Goal: Task Accomplishment & Management: Complete application form

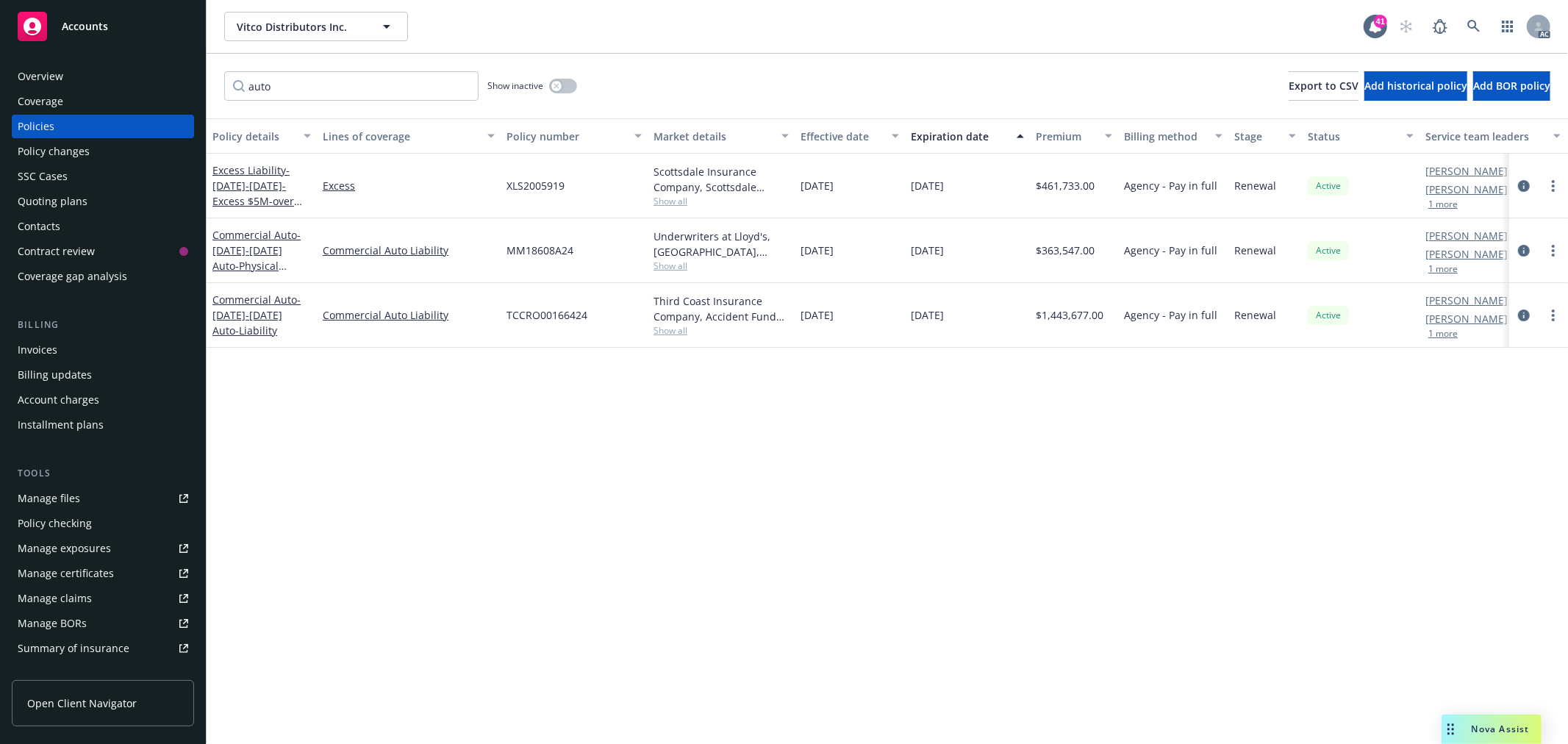
click at [1456, 29] on div "AC" at bounding box center [1471, 26] width 159 height 29
click at [1467, 29] on icon at bounding box center [1473, 26] width 13 height 13
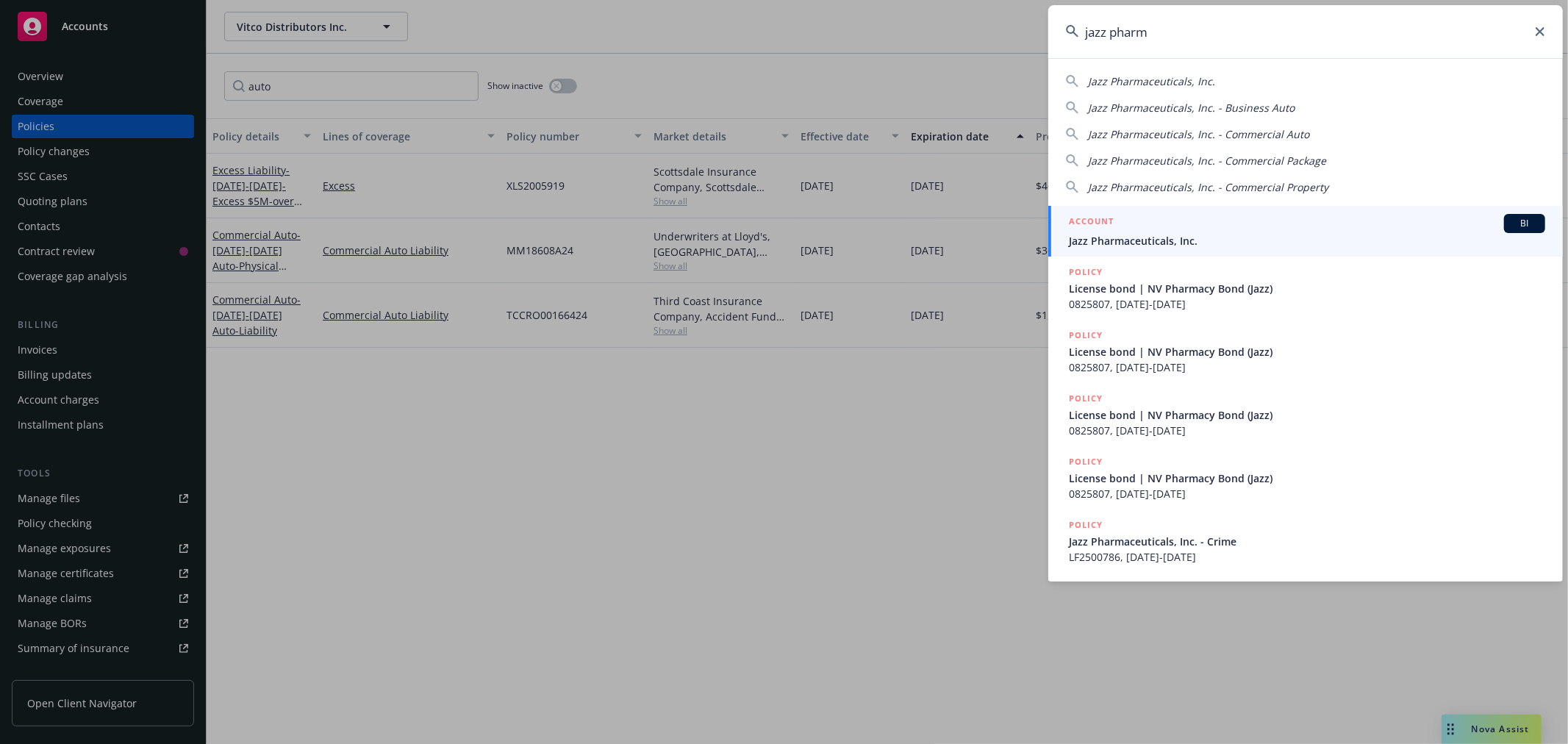
type input "jazz pharm"
click at [1173, 231] on div "ACCOUNT BI" at bounding box center [1307, 224] width 476 height 19
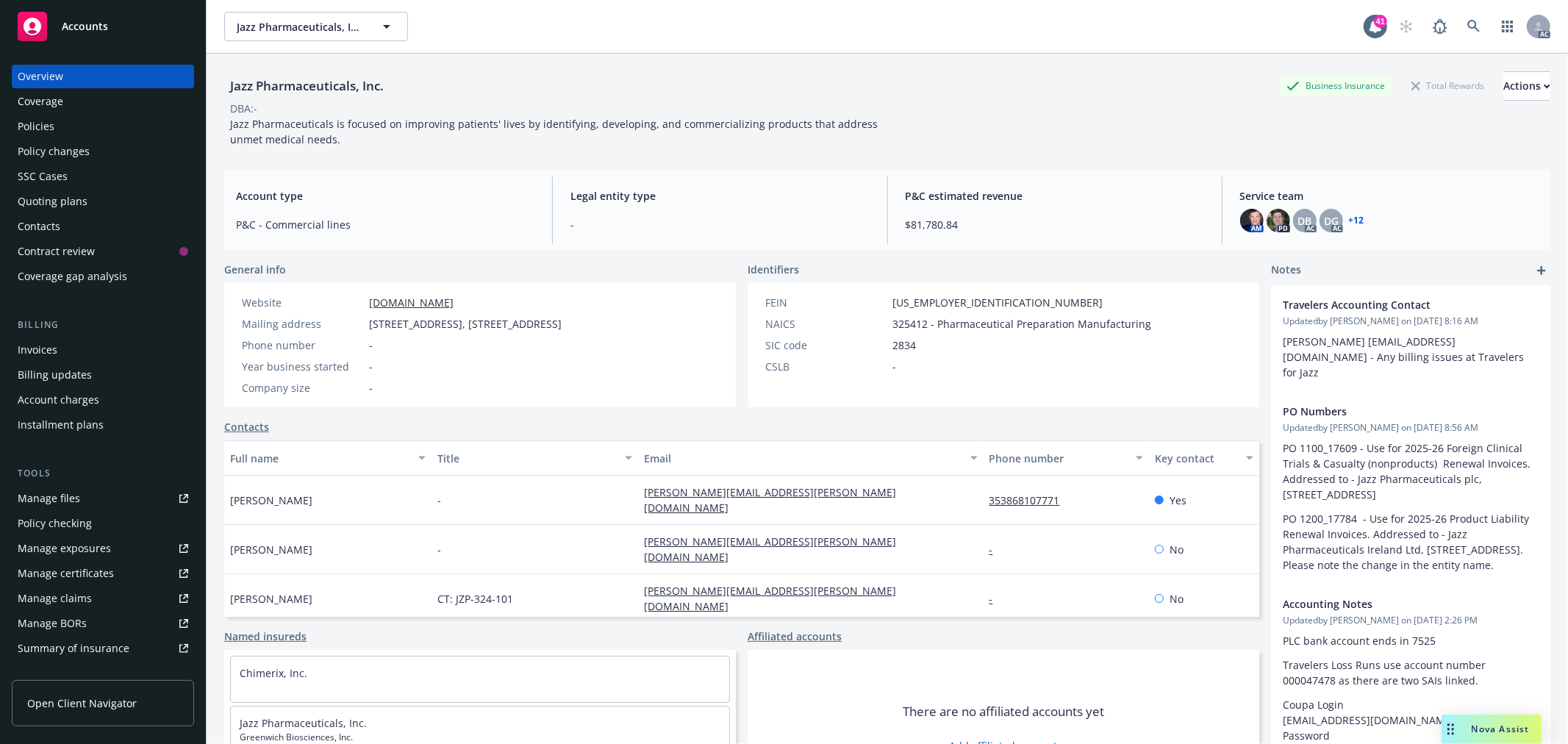
click at [100, 127] on div "Policies" at bounding box center [102, 127] width 171 height 24
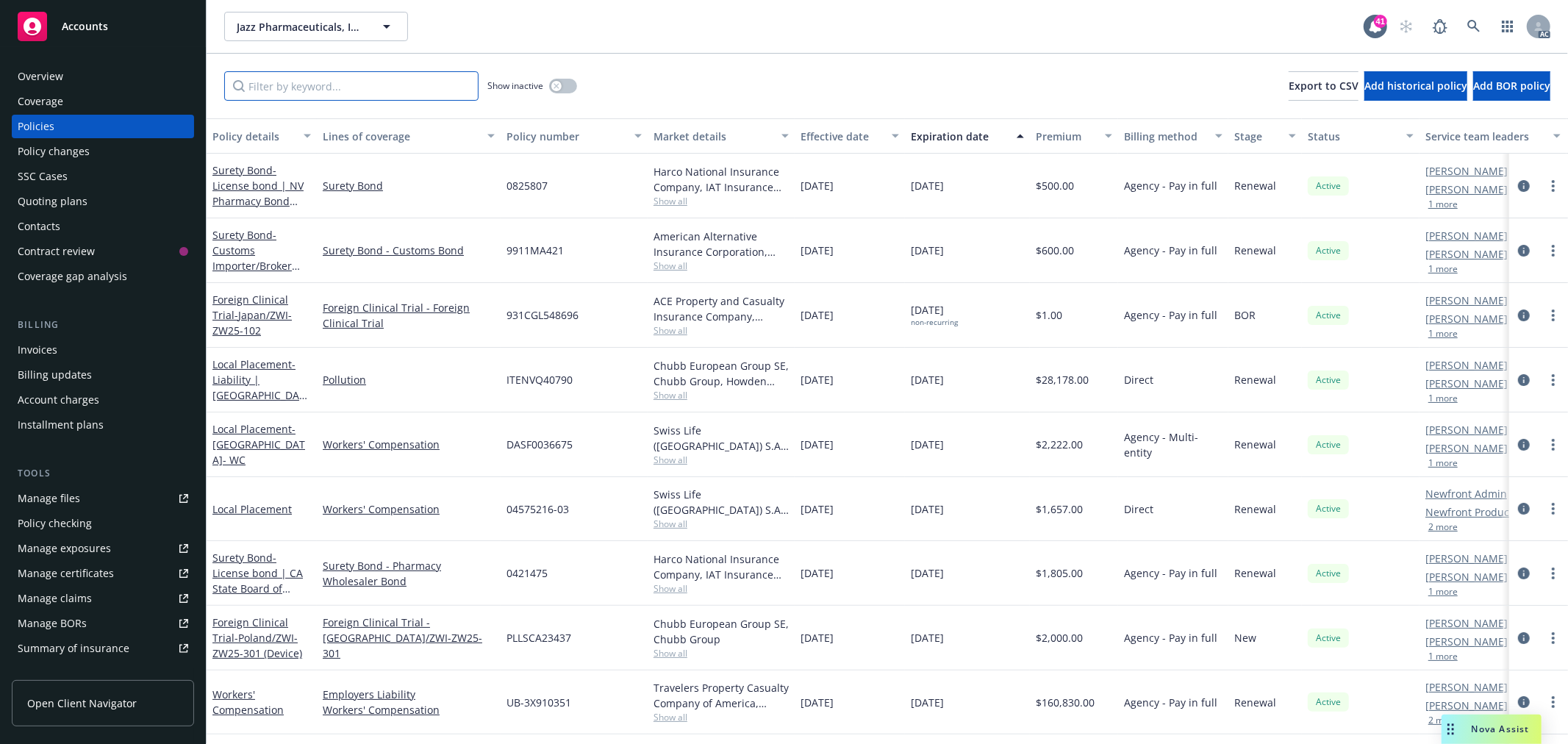
click at [392, 76] on input "Filter by keyword..." at bounding box center [351, 86] width 254 height 29
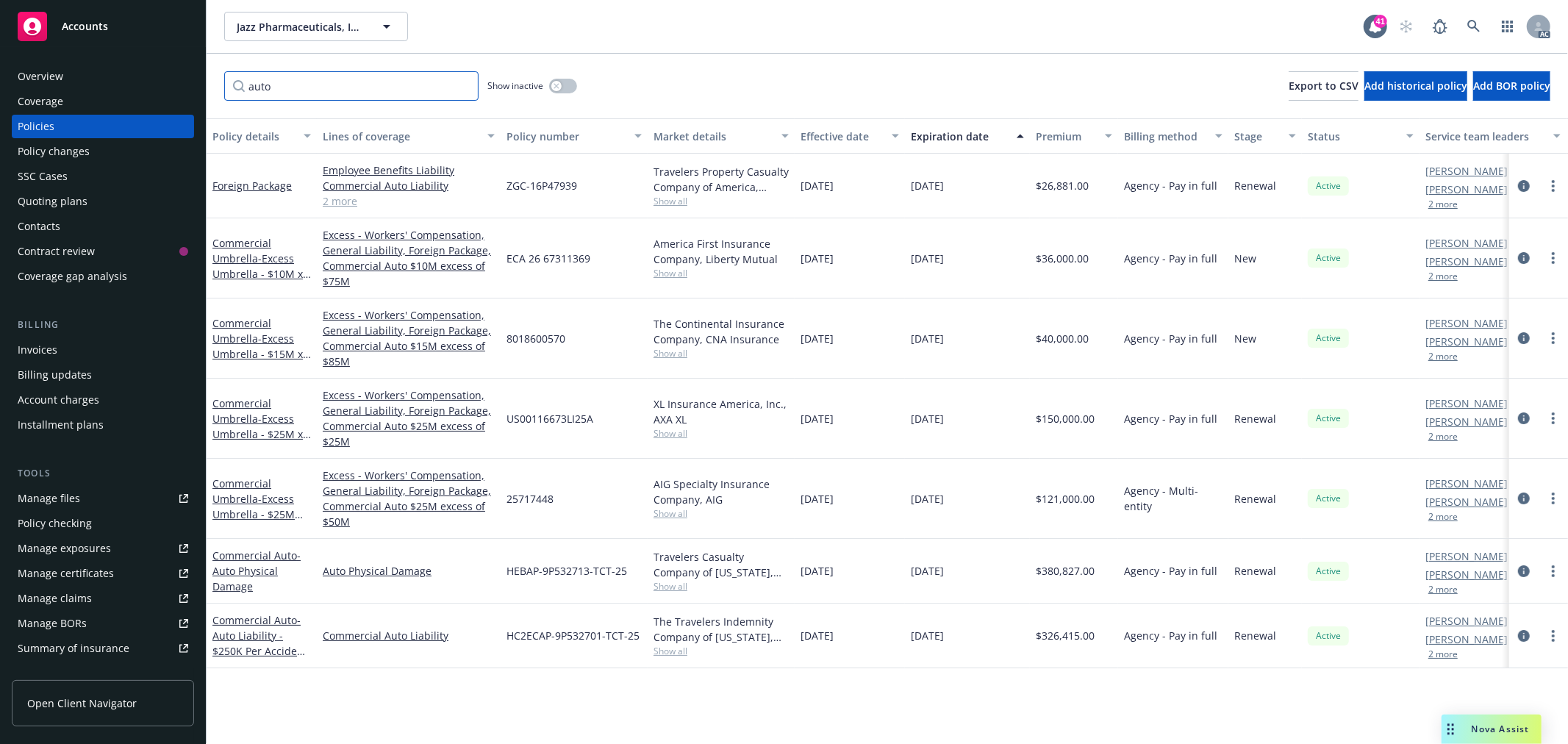
type input "auto"
drag, startPoint x: 644, startPoint y: 635, endPoint x: 507, endPoint y: 633, distance: 137.0
click at [507, 633] on div "HC2ECAP-9P532701-TCT-25" at bounding box center [574, 635] width 147 height 65
copy span "HC2ECAP-9P532701-TCT-25"
click at [1475, 29] on icon at bounding box center [1473, 26] width 13 height 13
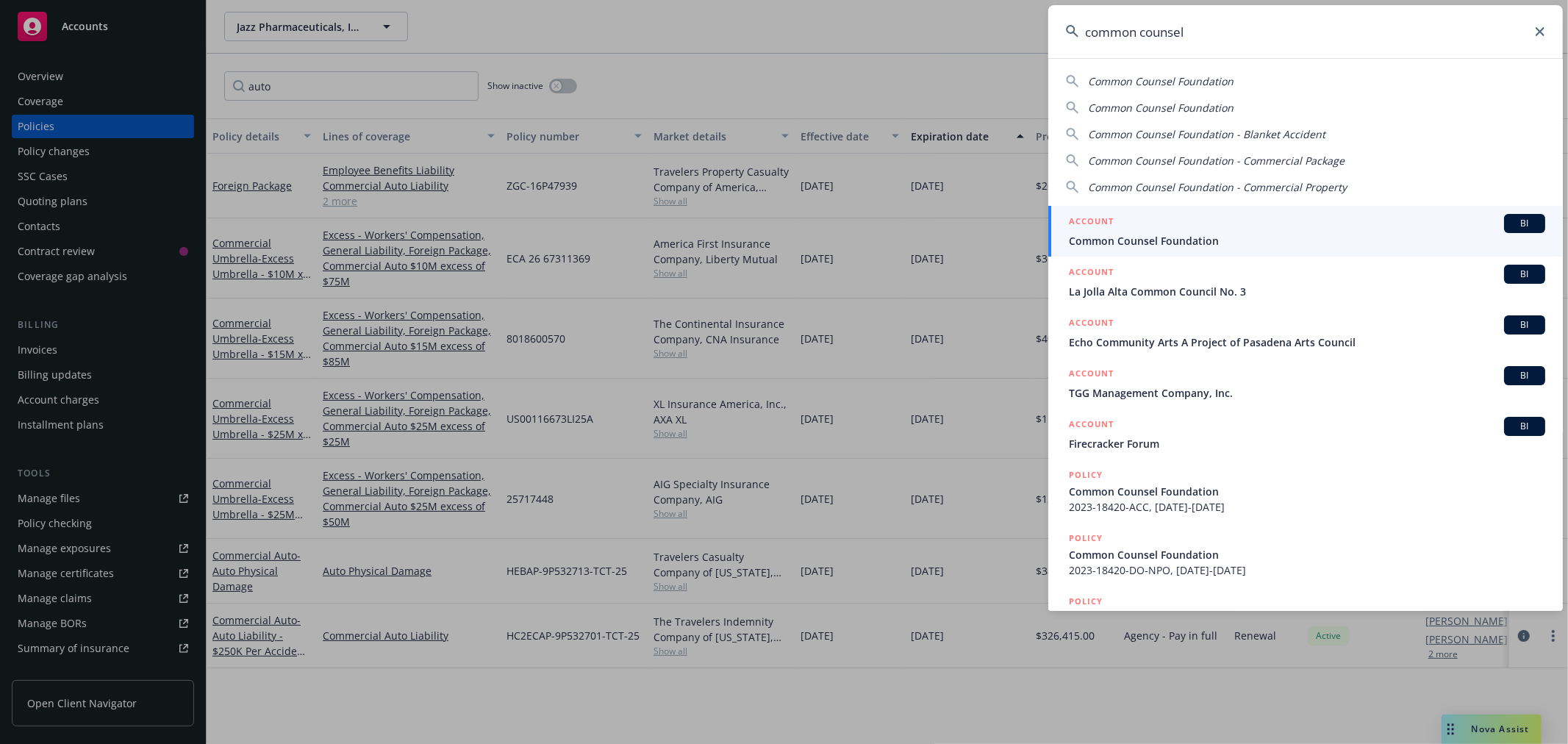
type input "common counsel"
click at [1348, 234] on span "Common Counsel Foundation" at bounding box center [1307, 241] width 476 height 16
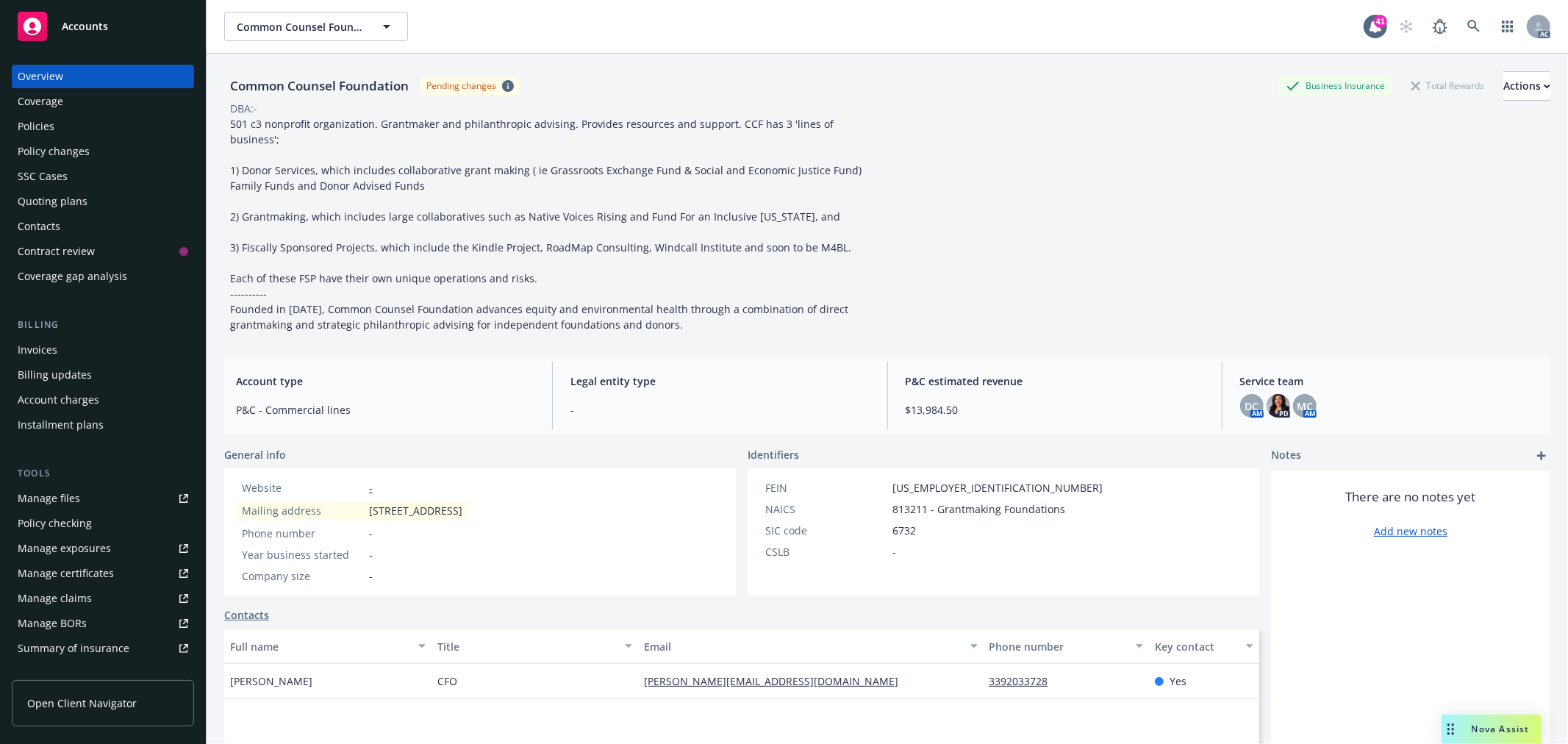
click at [54, 122] on div "Policies" at bounding box center [102, 127] width 171 height 24
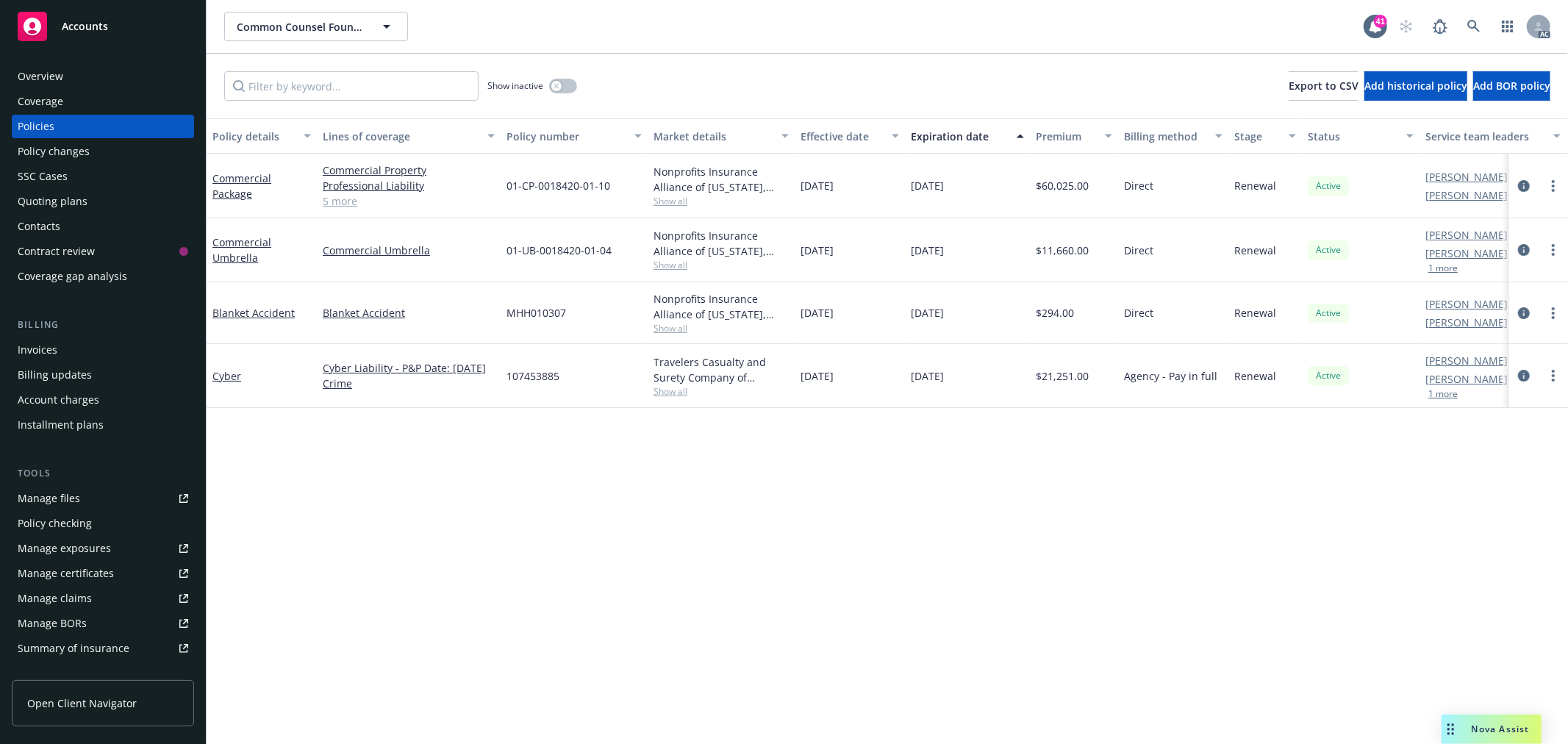
click at [348, 202] on link "5 more" at bounding box center [409, 202] width 172 height 16
click at [1481, 19] on link at bounding box center [1473, 26] width 29 height 29
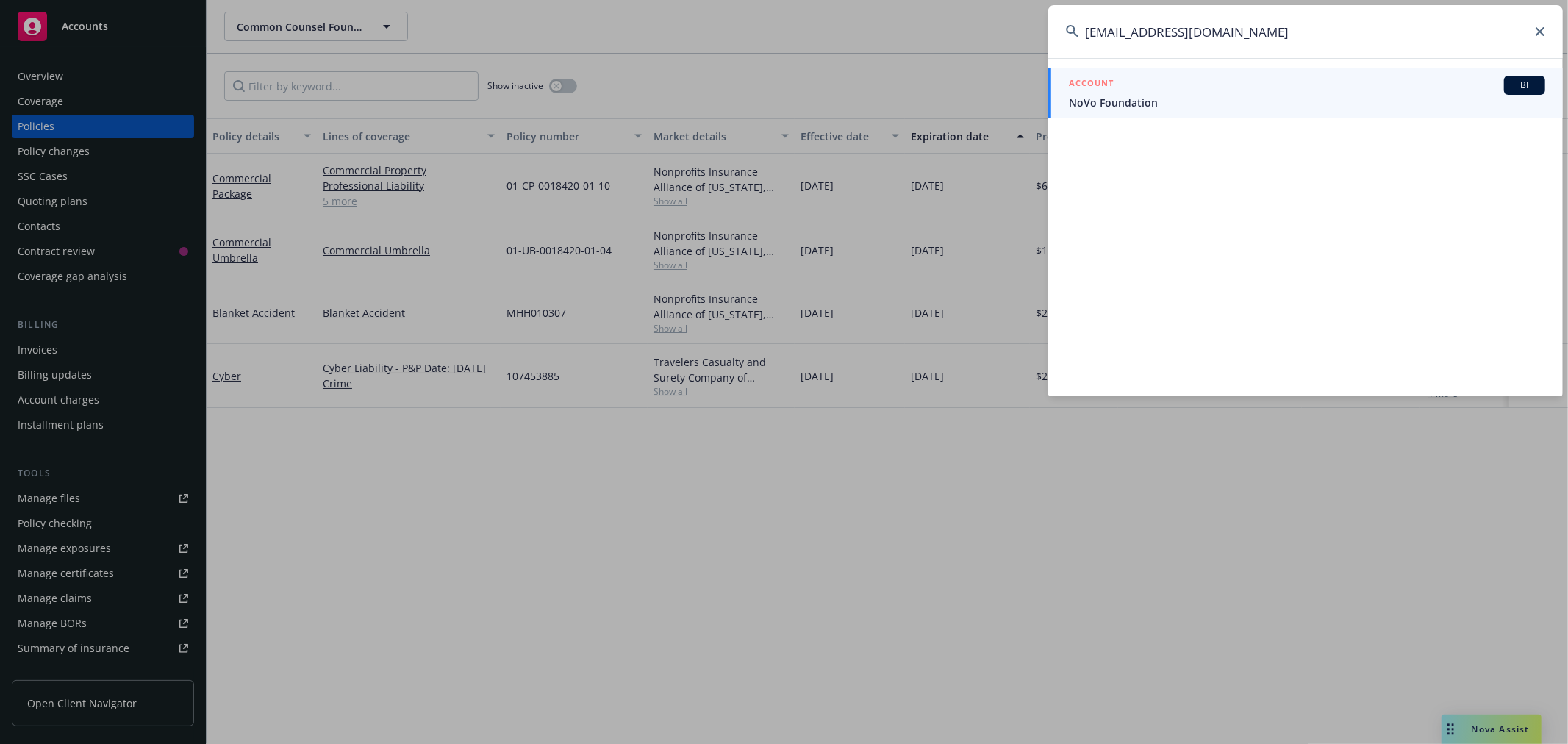
type input "jeffscott@milestonemill.com"
click at [1255, 98] on span "NoVo Foundation" at bounding box center [1307, 102] width 476 height 16
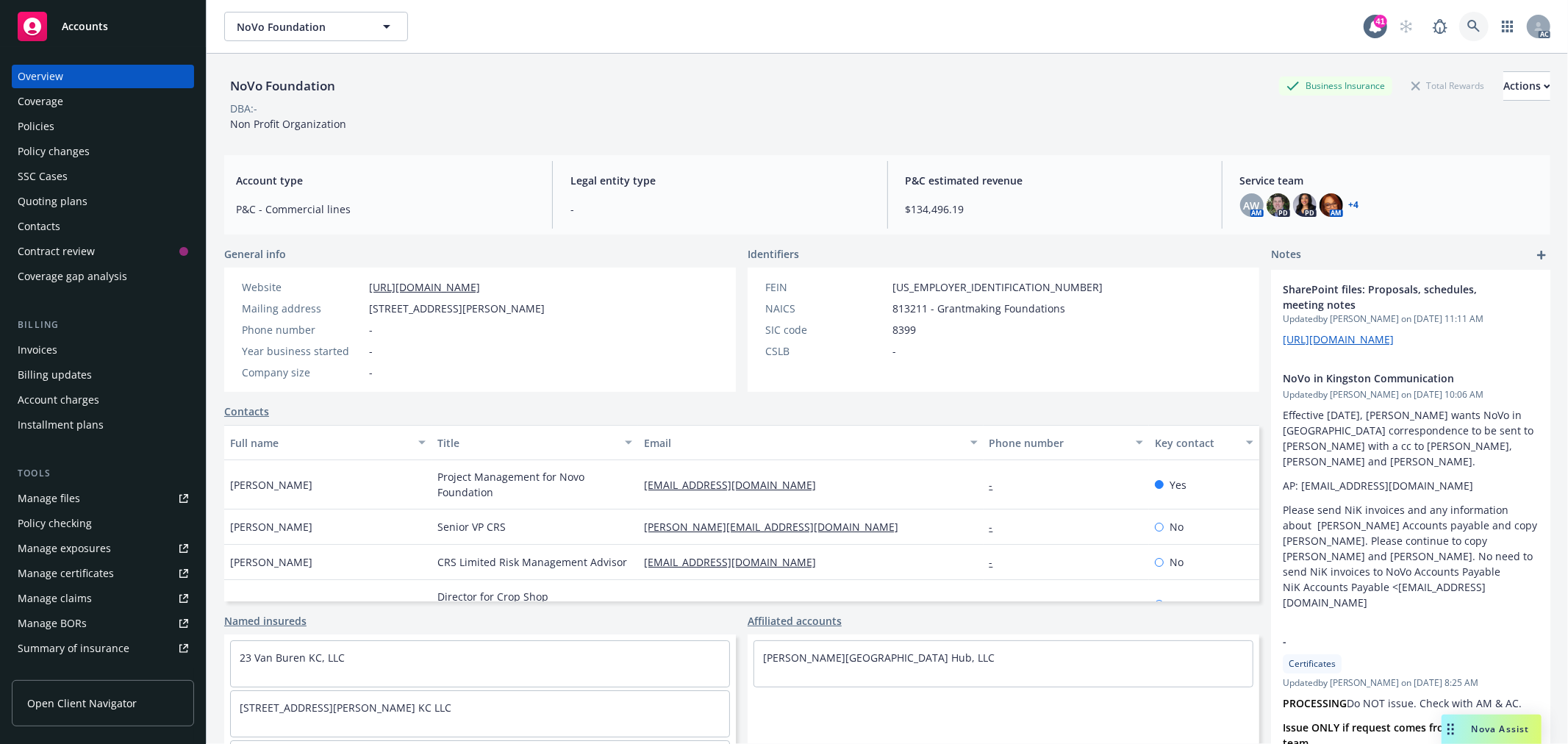
click at [1459, 20] on link at bounding box center [1473, 26] width 29 height 29
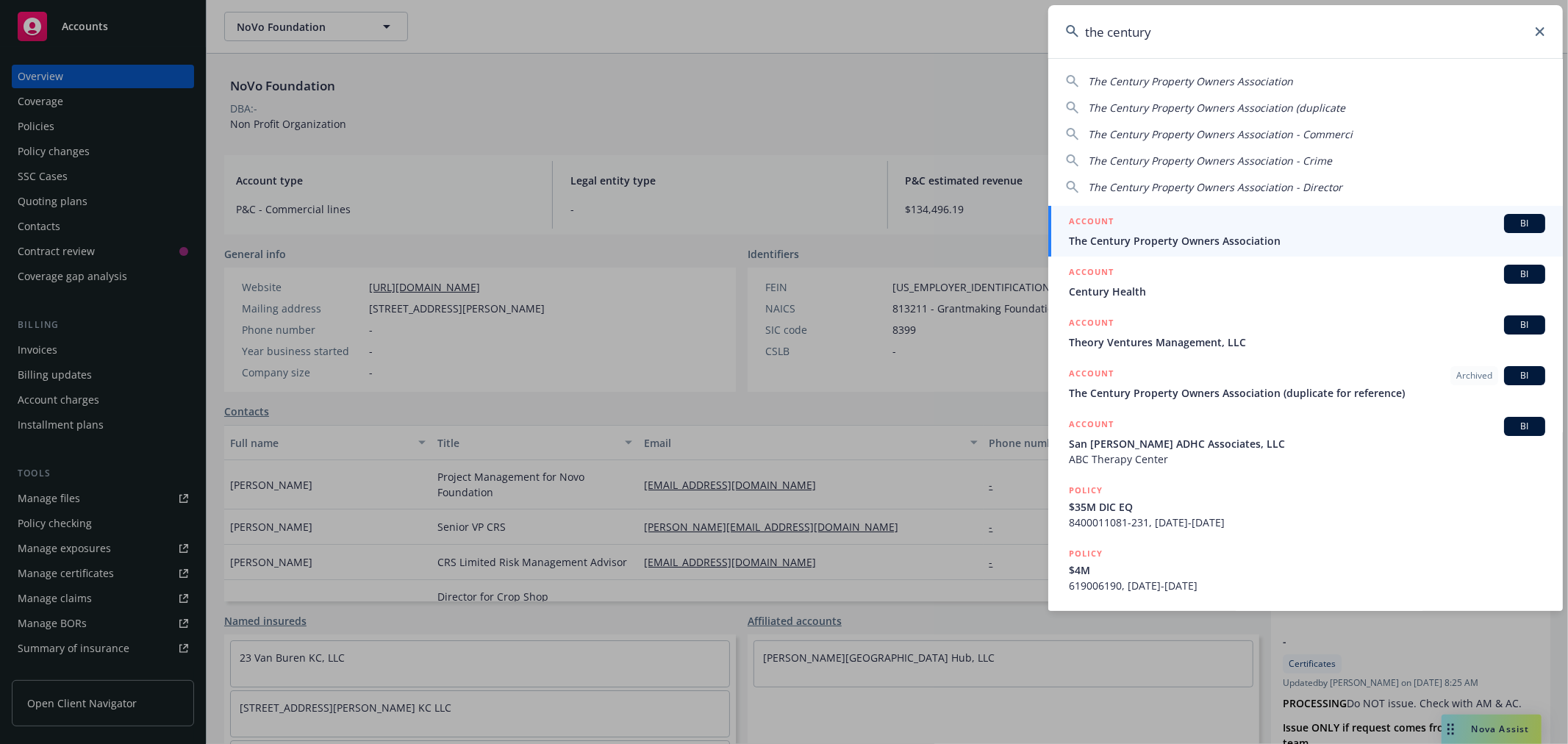
type input "the century"
click at [1321, 239] on span "The Century Property Owners Association" at bounding box center [1307, 241] width 476 height 16
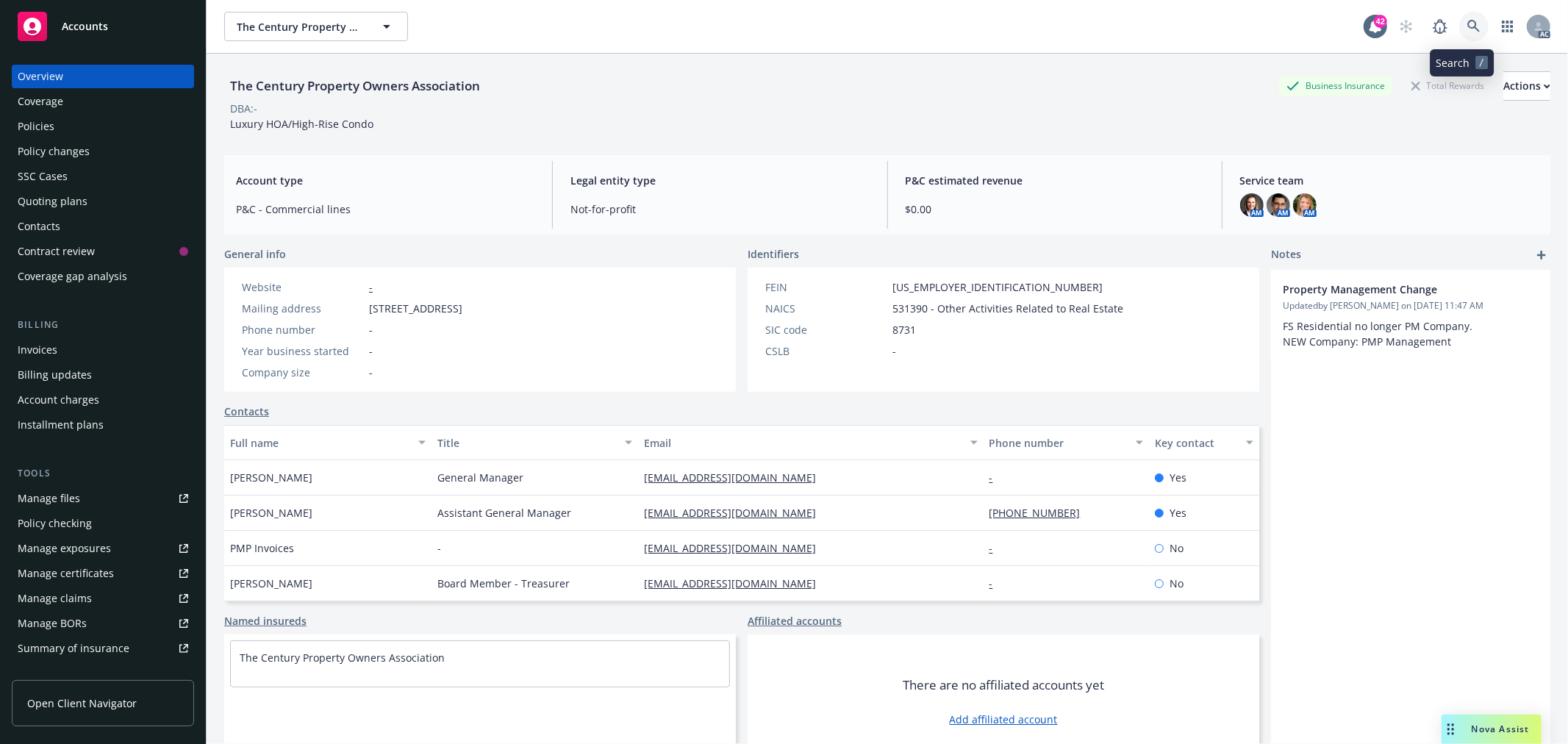
click at [1459, 27] on link at bounding box center [1473, 26] width 29 height 29
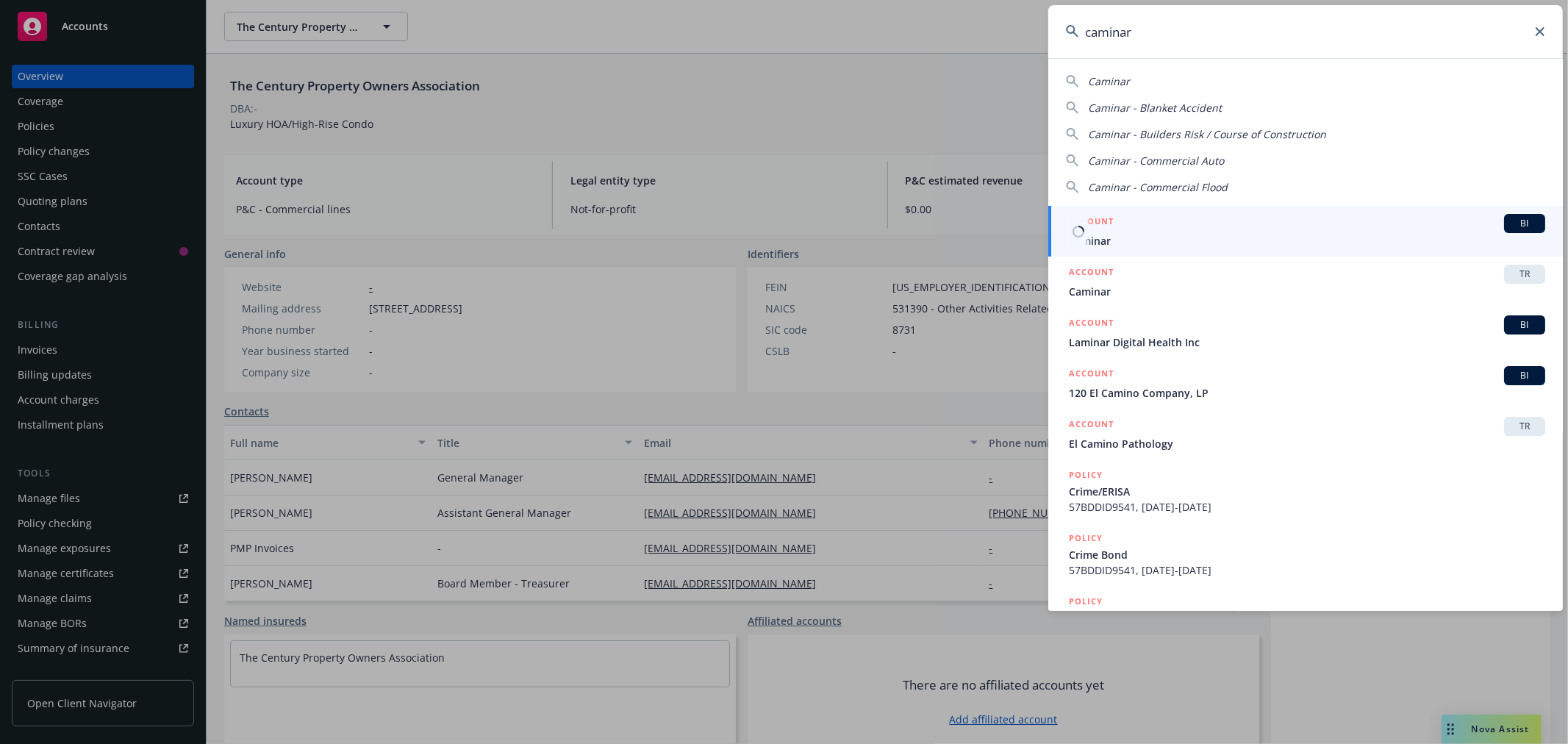
type input "caminar"
click at [1355, 216] on div "ACCOUNT BI" at bounding box center [1307, 224] width 476 height 19
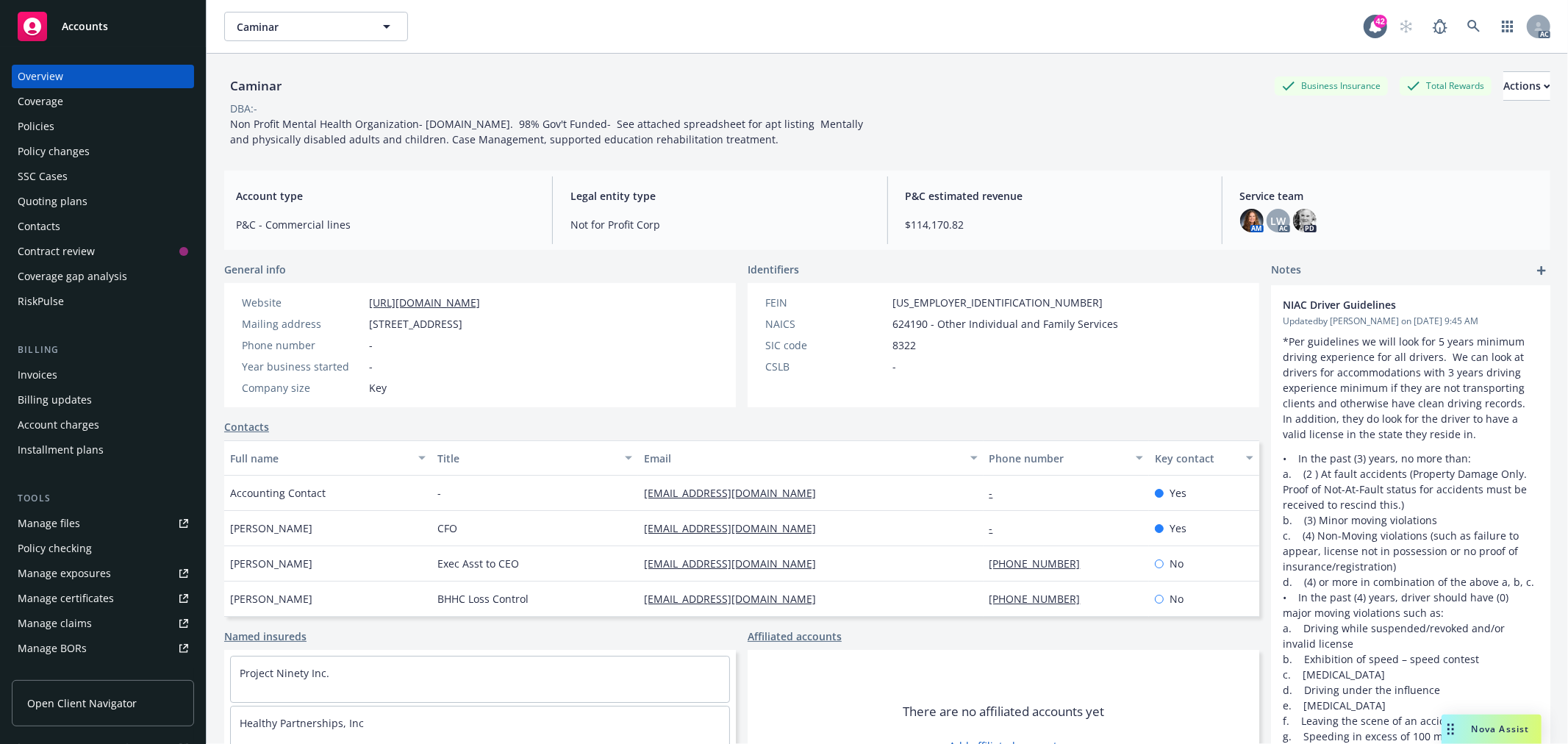
click at [65, 123] on div "Policies" at bounding box center [102, 127] width 171 height 24
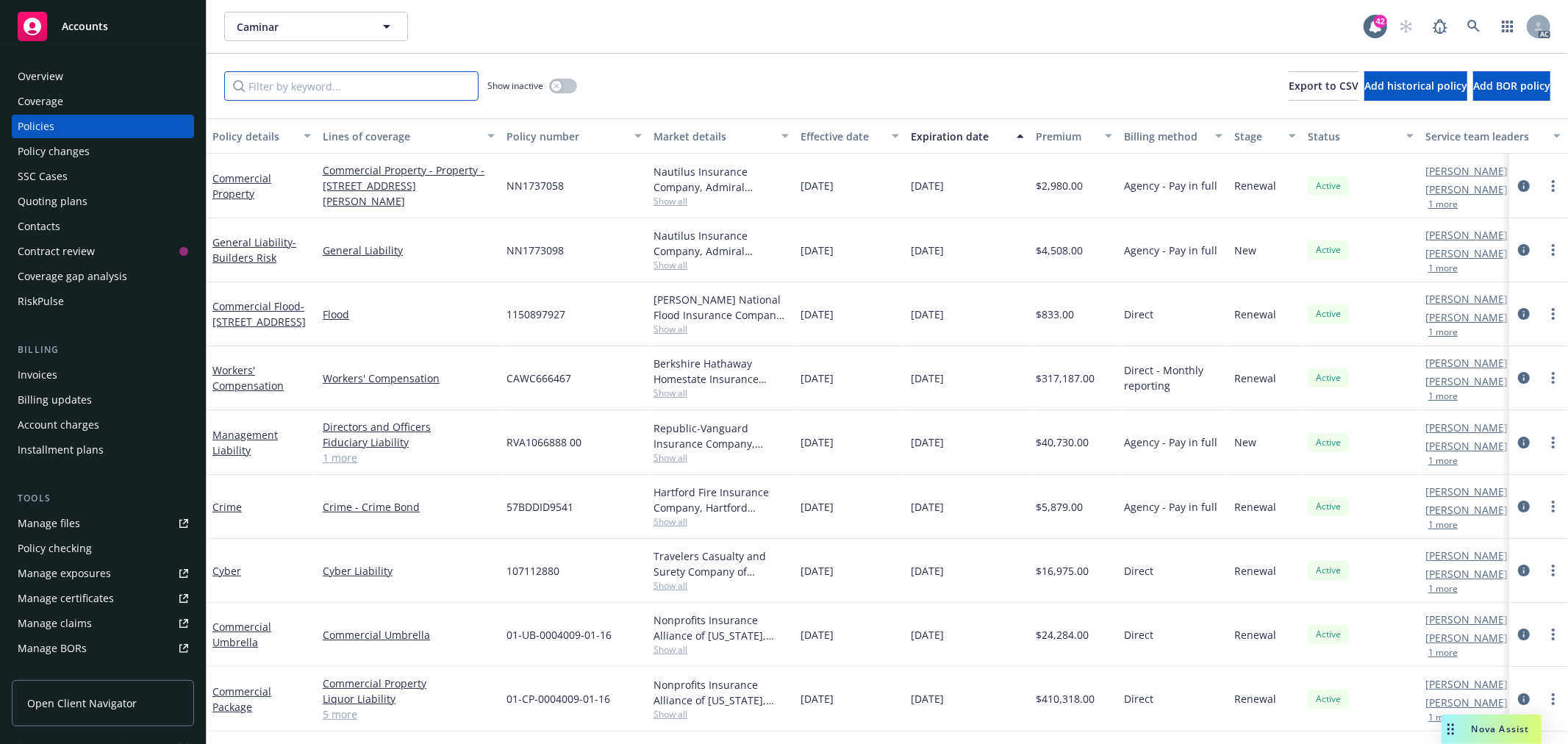
click at [324, 94] on input "Filter by keyword..." at bounding box center [351, 86] width 254 height 29
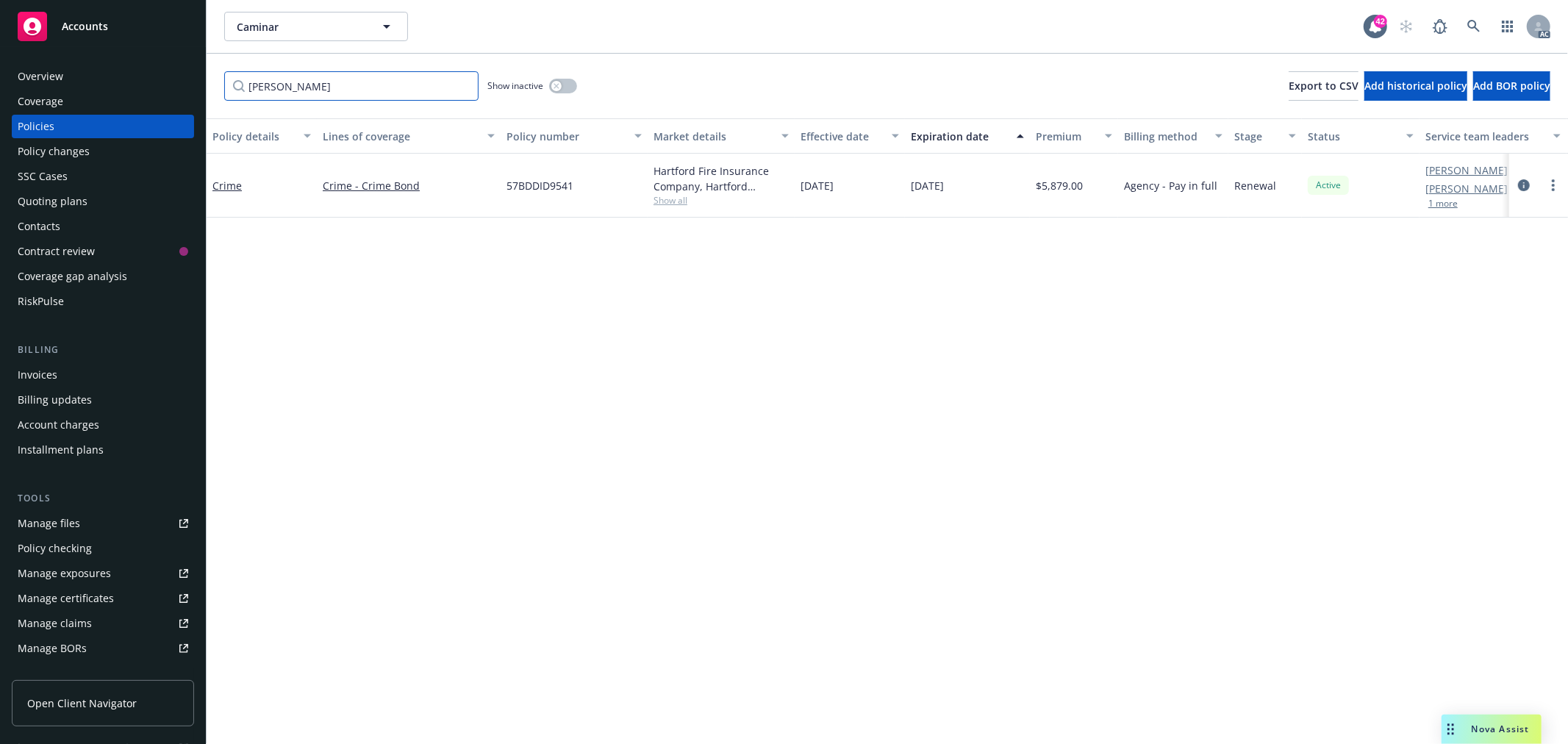
type input "crim"
click at [537, 172] on div "57BDDID9541" at bounding box center [574, 185] width 147 height 64
click at [526, 180] on span "57BDDID9541" at bounding box center [539, 186] width 67 height 16
copy span "57BDDID9541"
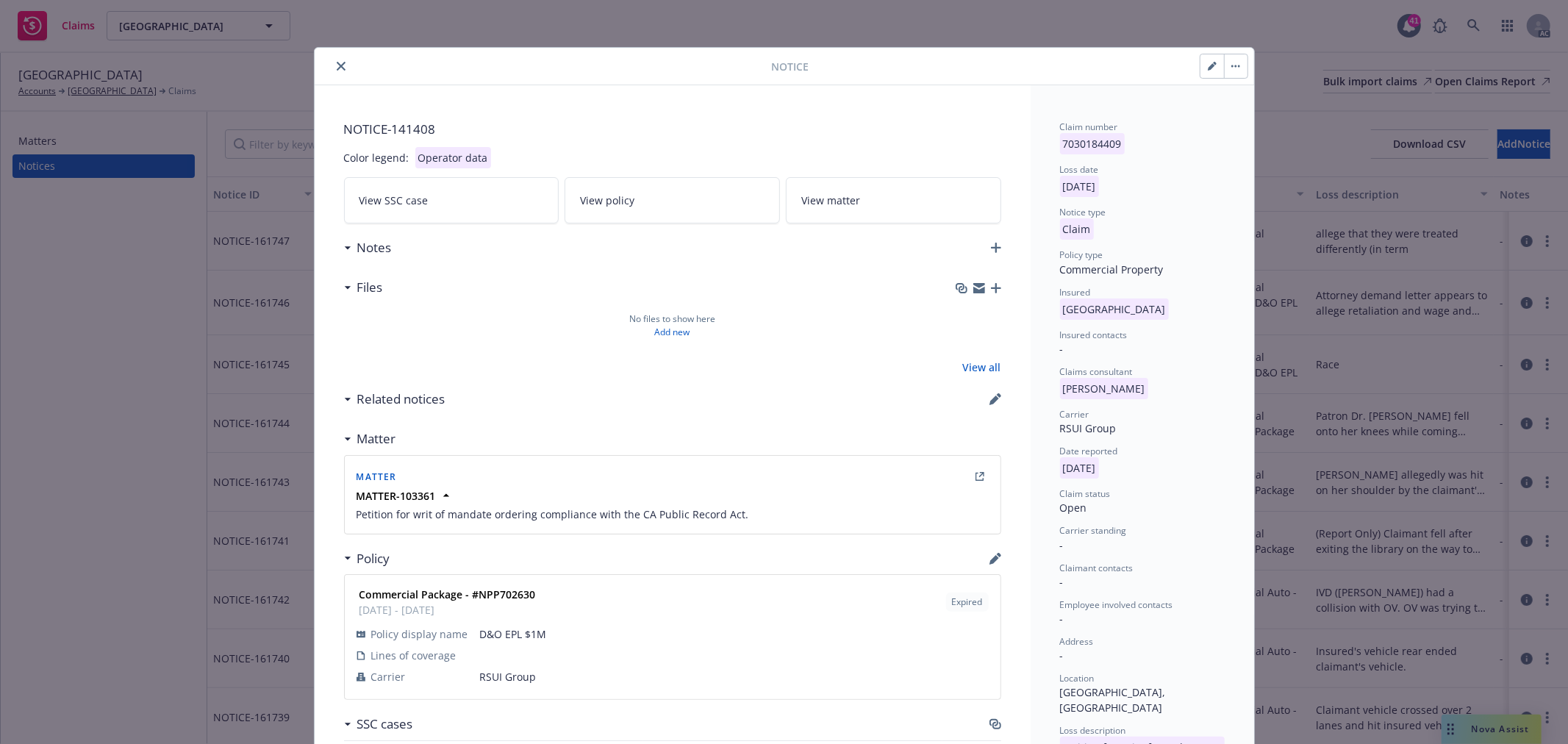
click at [1208, 63] on icon "button" at bounding box center [1212, 65] width 9 height 9
select select "COMMERCIAL_PROPERTY"
select select "open"
select select "CLAIM"
select select "ALLEGED_NEGLIGENCE"
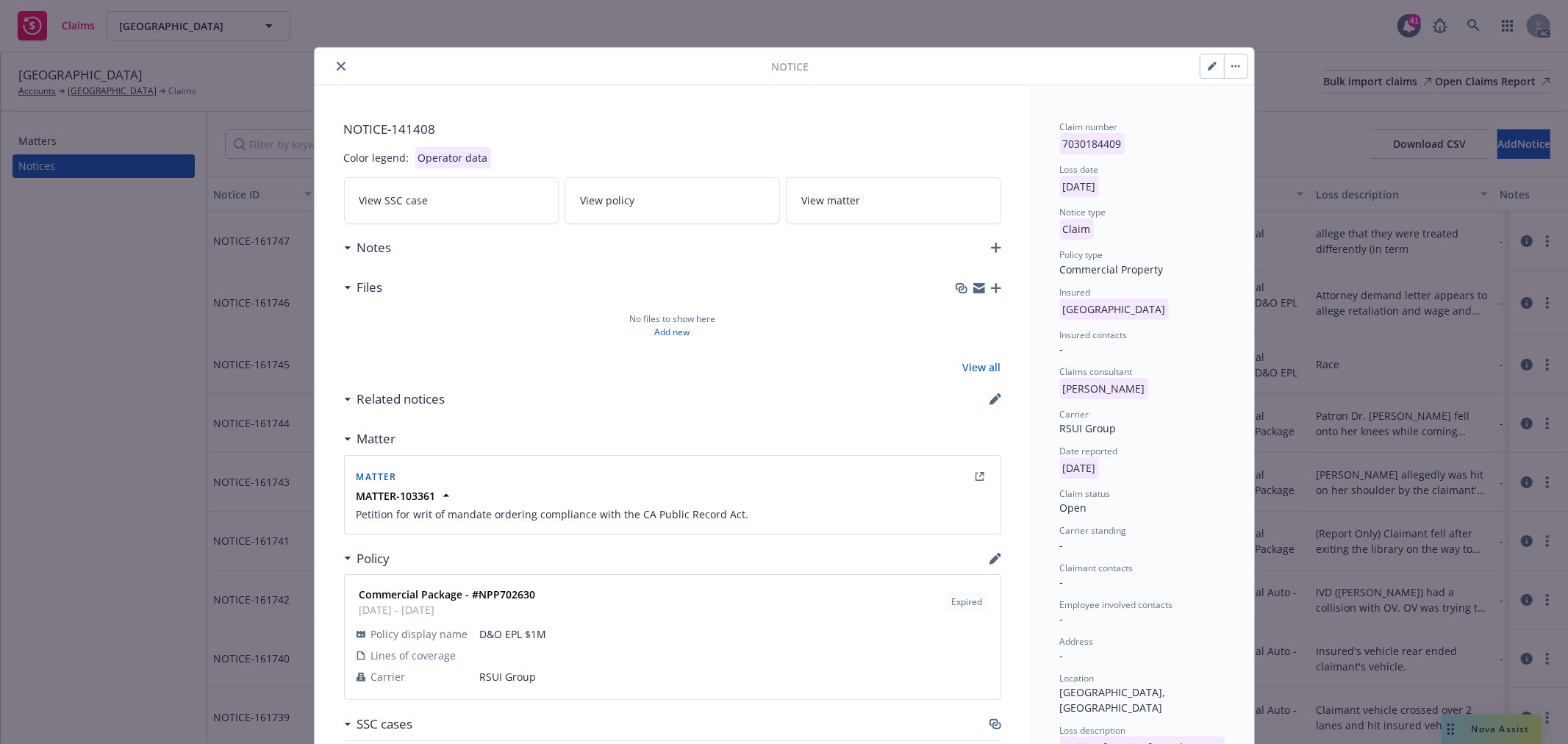
select select "CA"
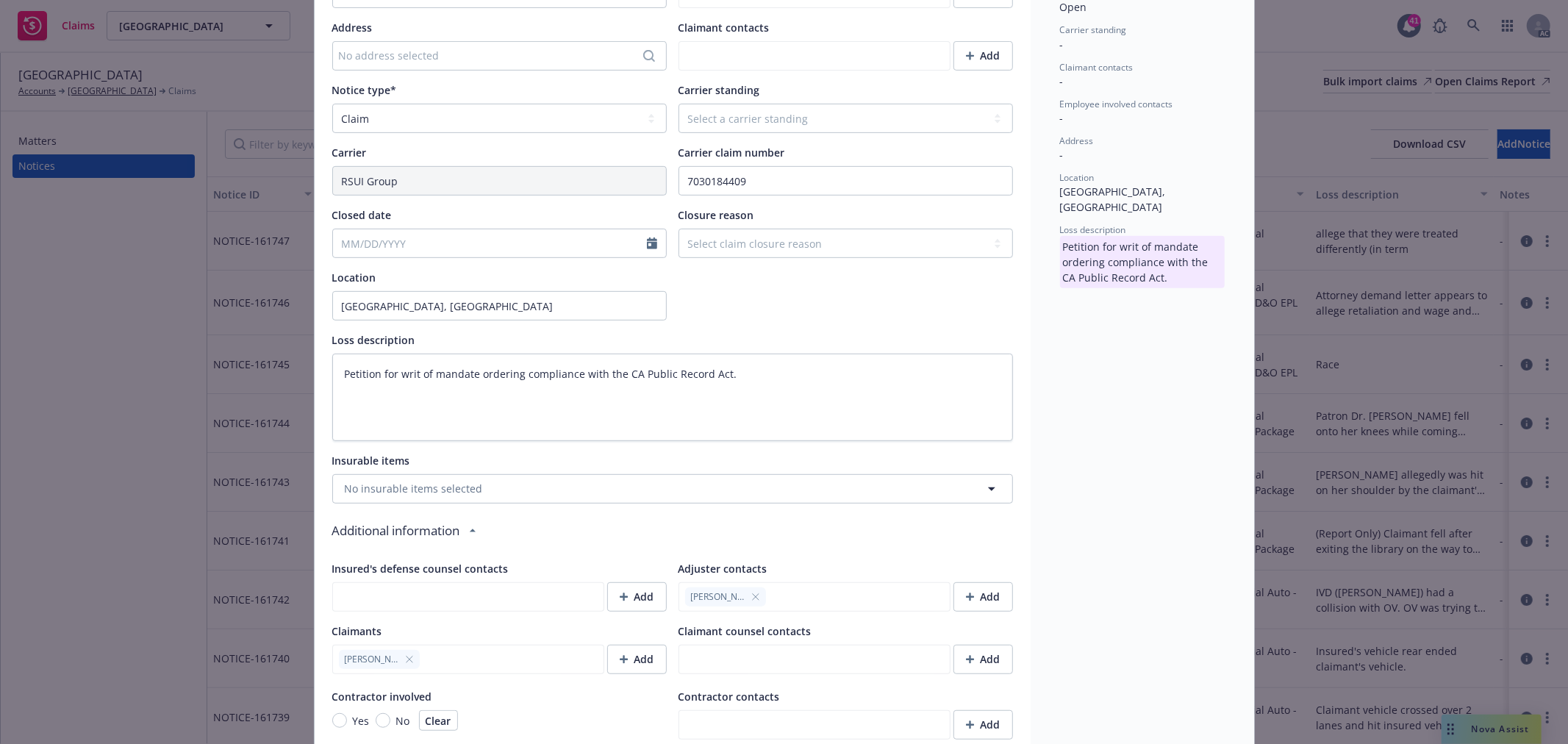
scroll to position [735, 0]
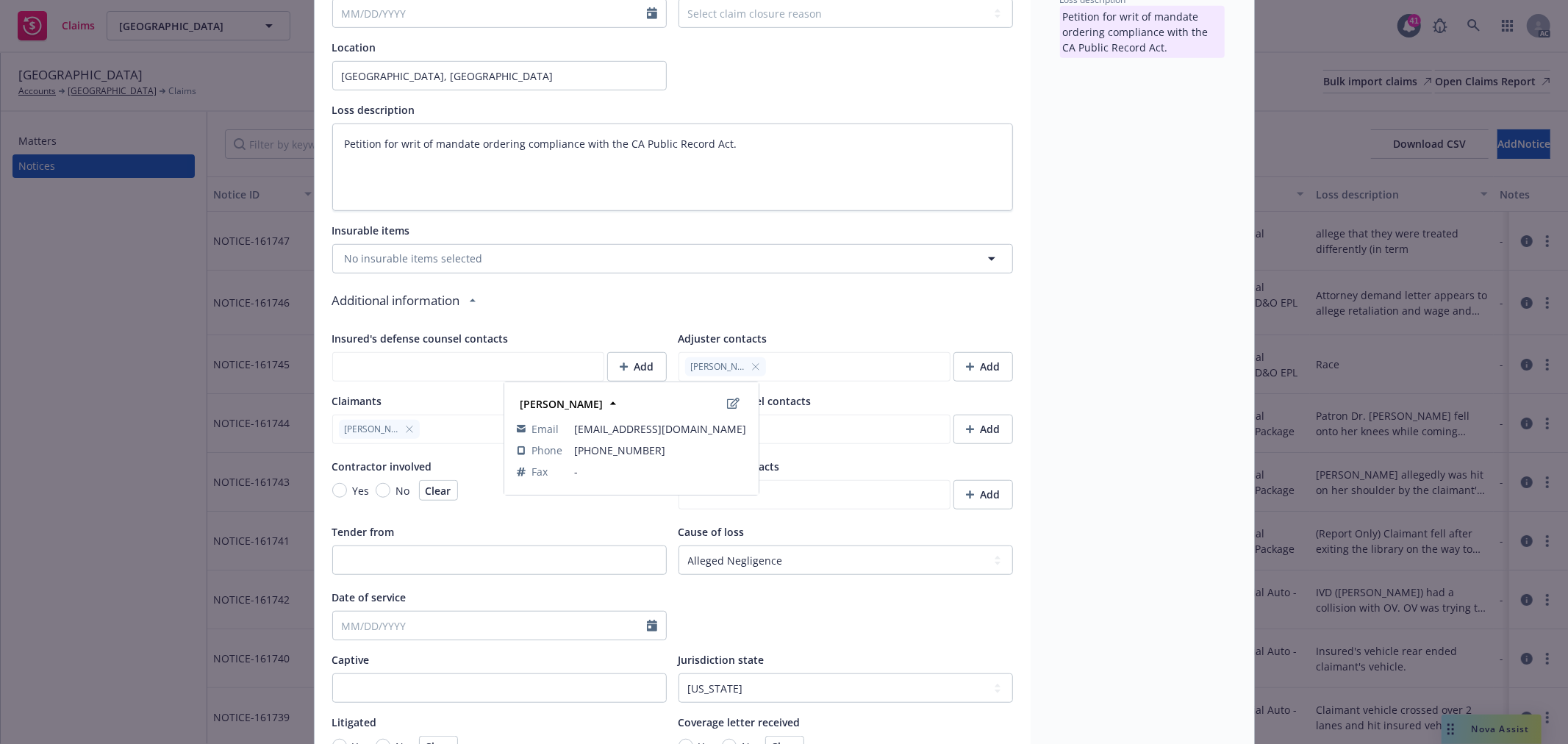
click at [752, 363] on icon "button" at bounding box center [754, 365] width 6 height 6
type textarea "x"
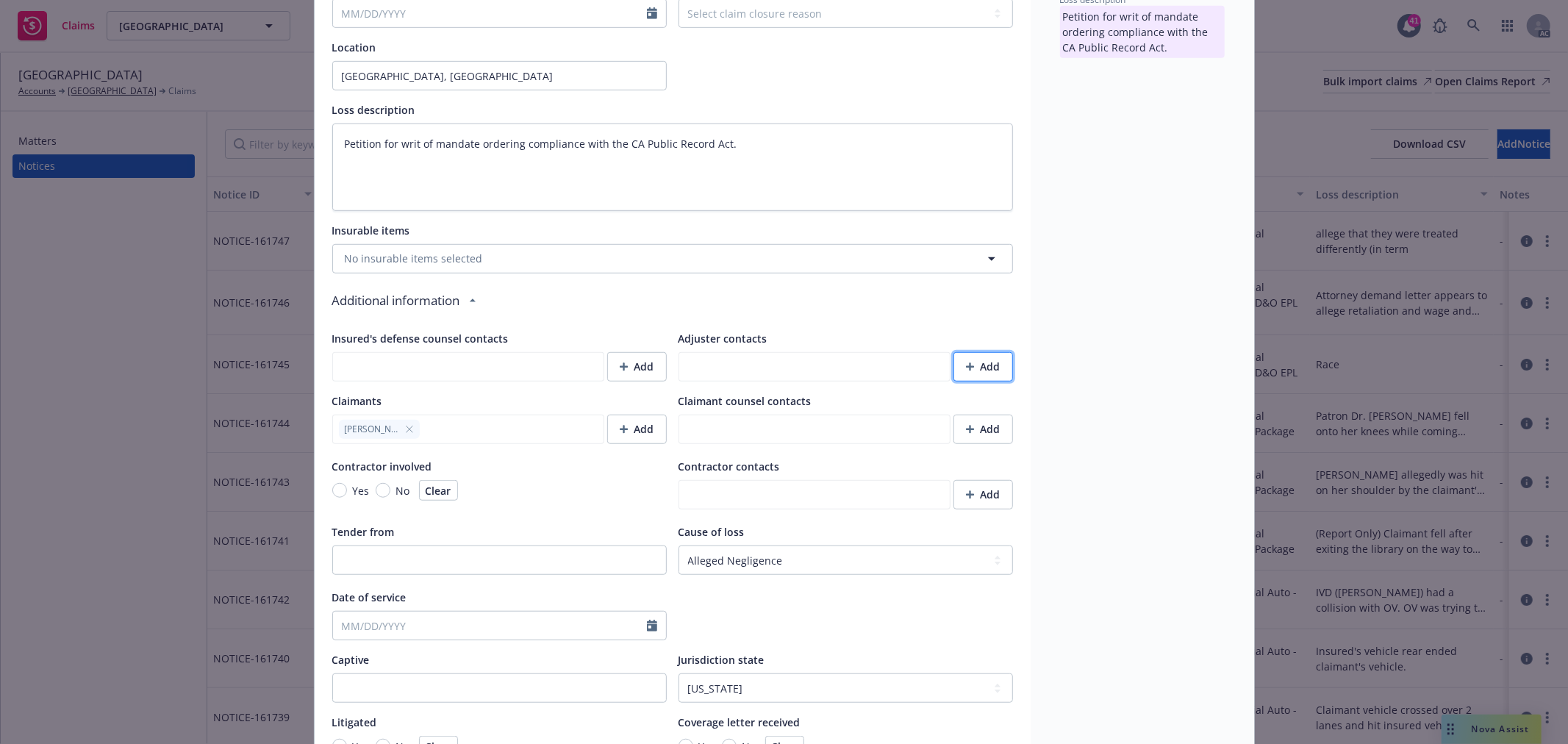
click at [966, 363] on icon "button" at bounding box center [970, 366] width 9 height 9
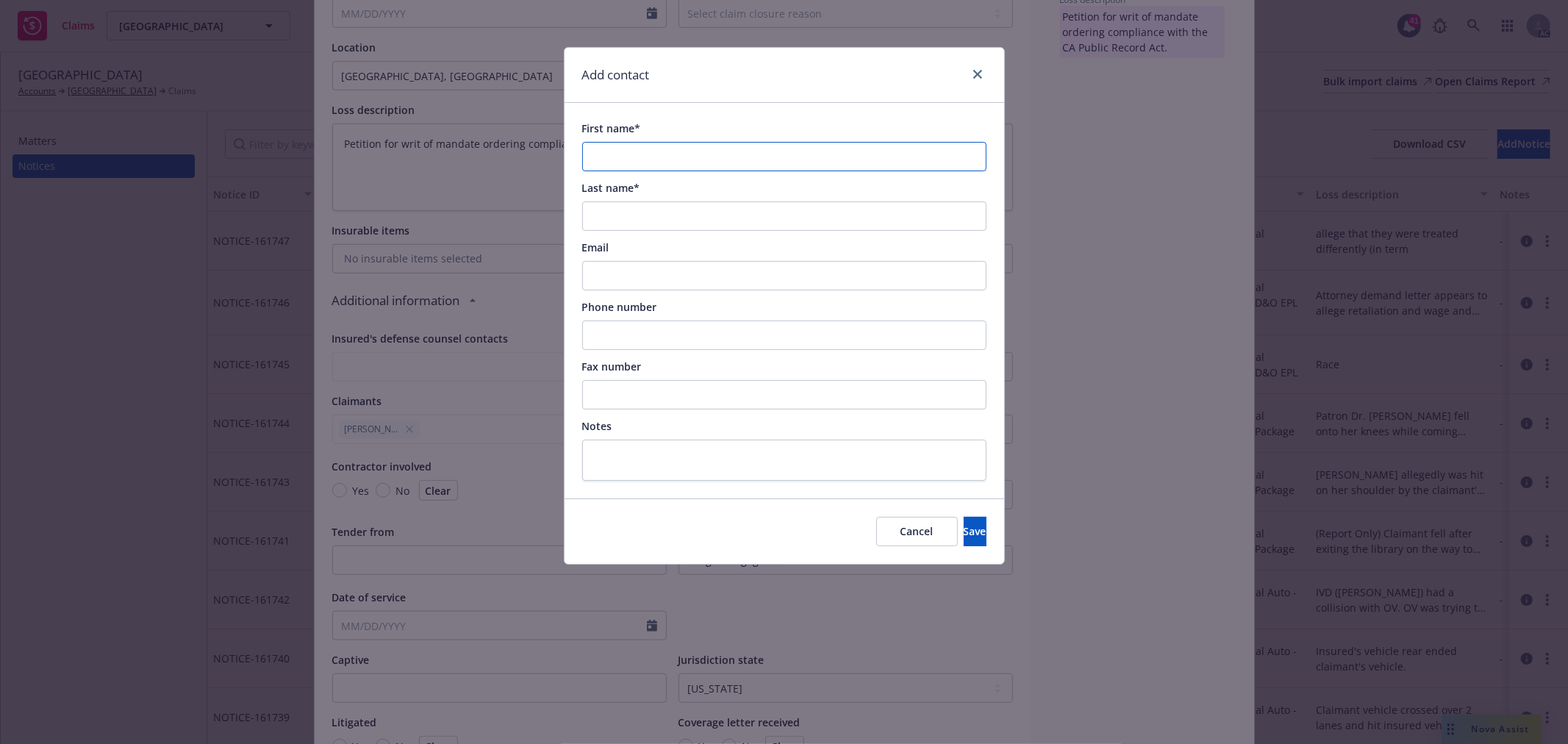
click at [680, 151] on input "First name*" at bounding box center [784, 156] width 404 height 29
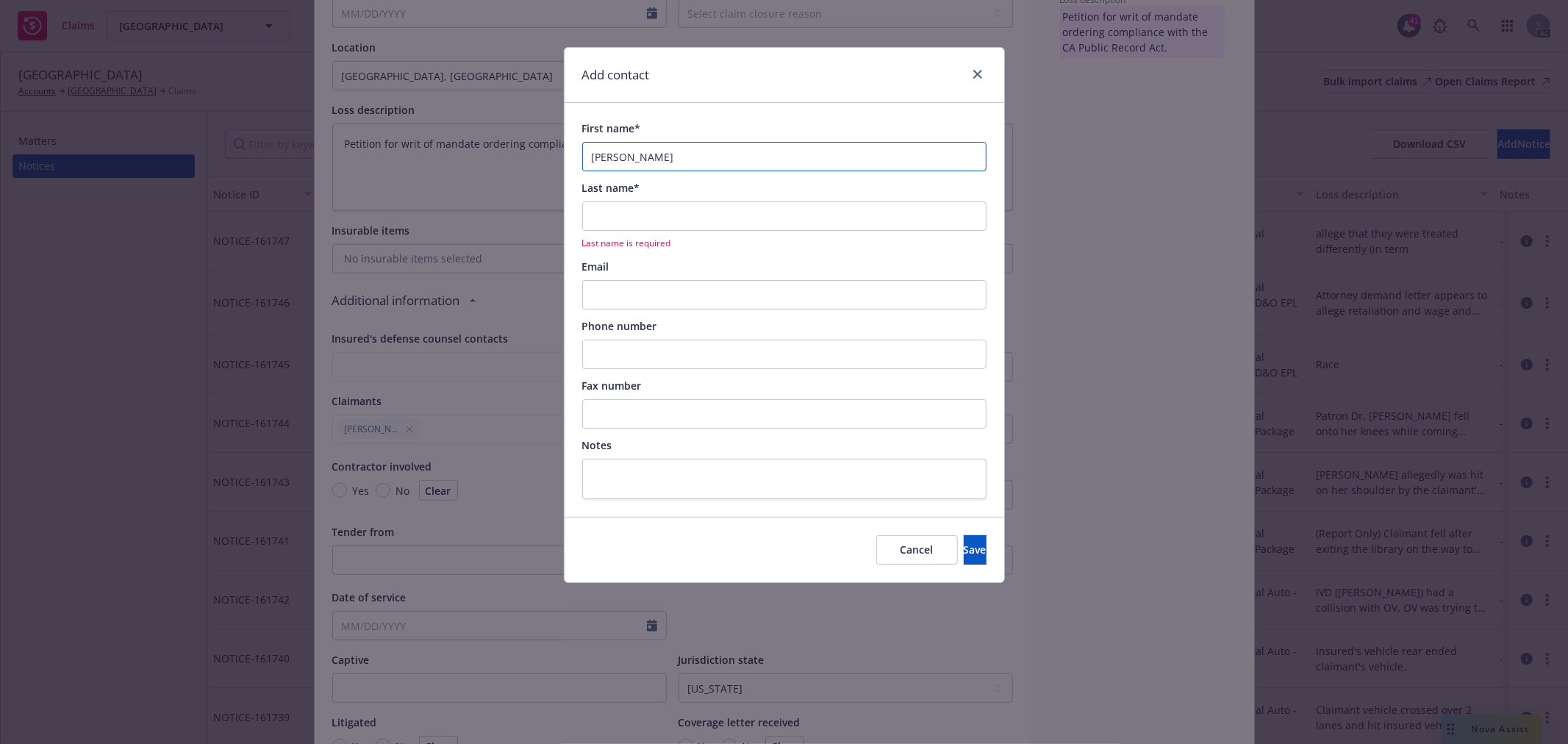
type input "[PERSON_NAME]"
click at [665, 226] on input "Last name*" at bounding box center [784, 216] width 404 height 29
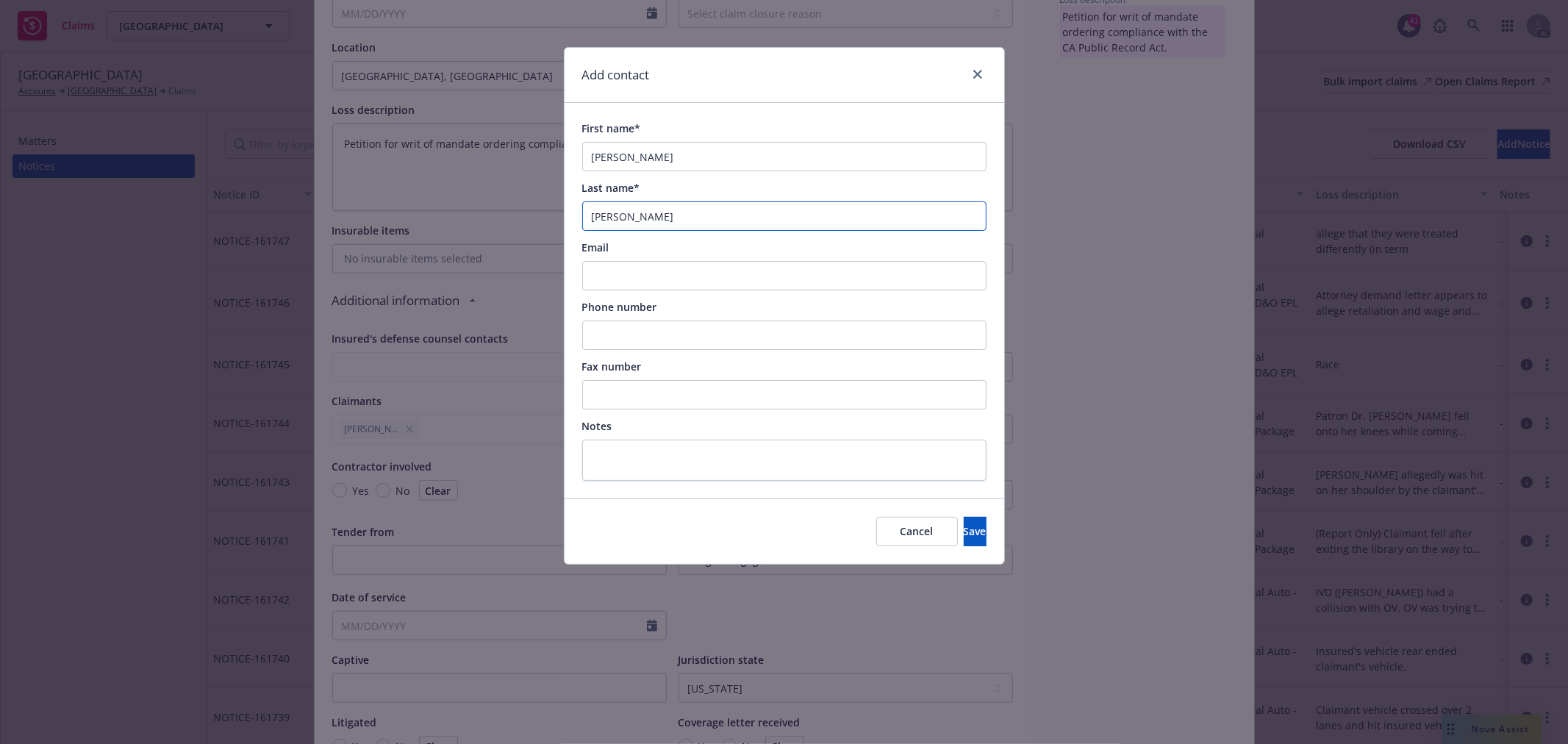
type input "[PERSON_NAME]"
click at [721, 272] on input "Email" at bounding box center [784, 275] width 404 height 29
paste input "[EMAIL_ADDRESS][DOMAIN_NAME]"
type input "[EMAIL_ADDRESS][DOMAIN_NAME]"
click at [964, 534] on span "Save" at bounding box center [975, 531] width 23 height 14
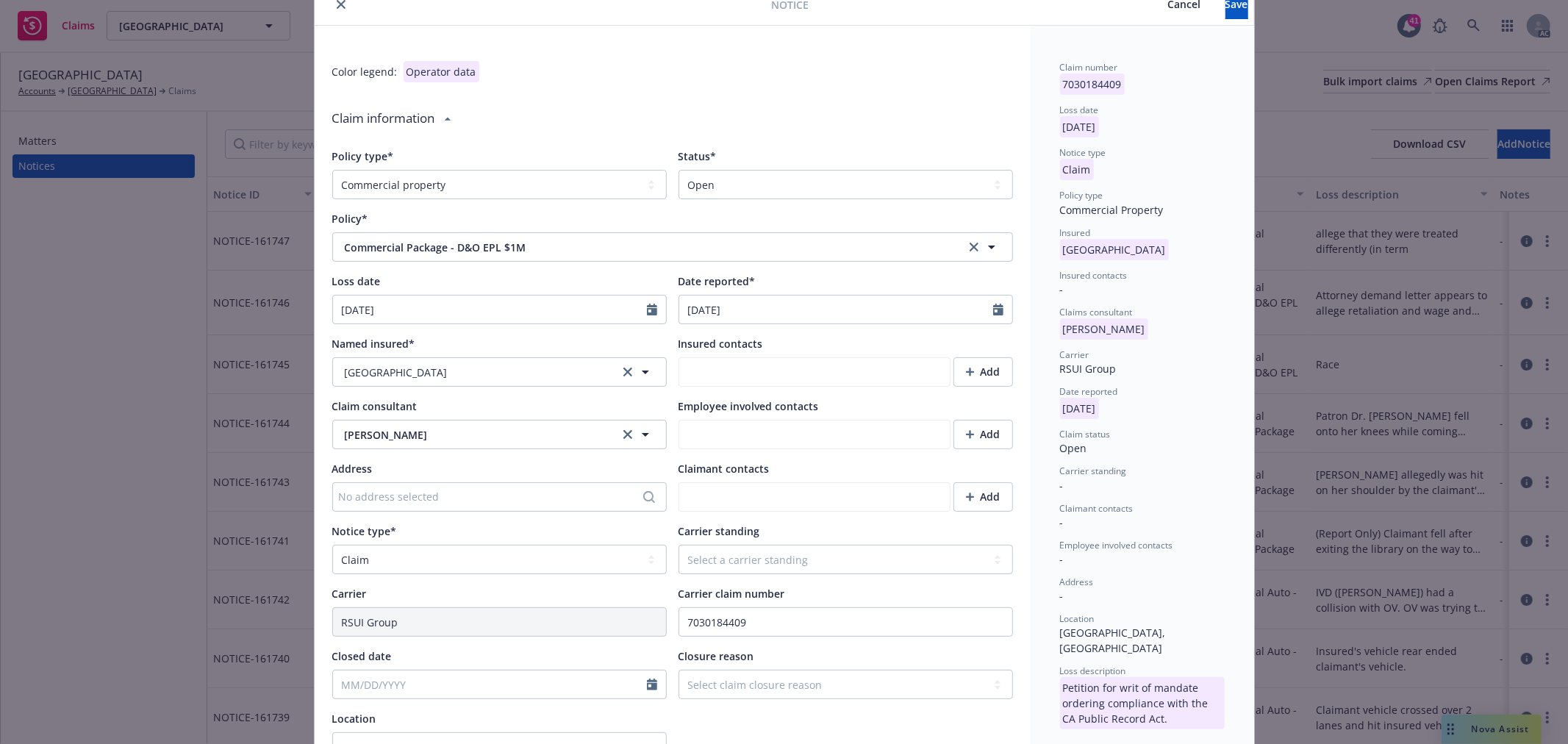
scroll to position [0, 0]
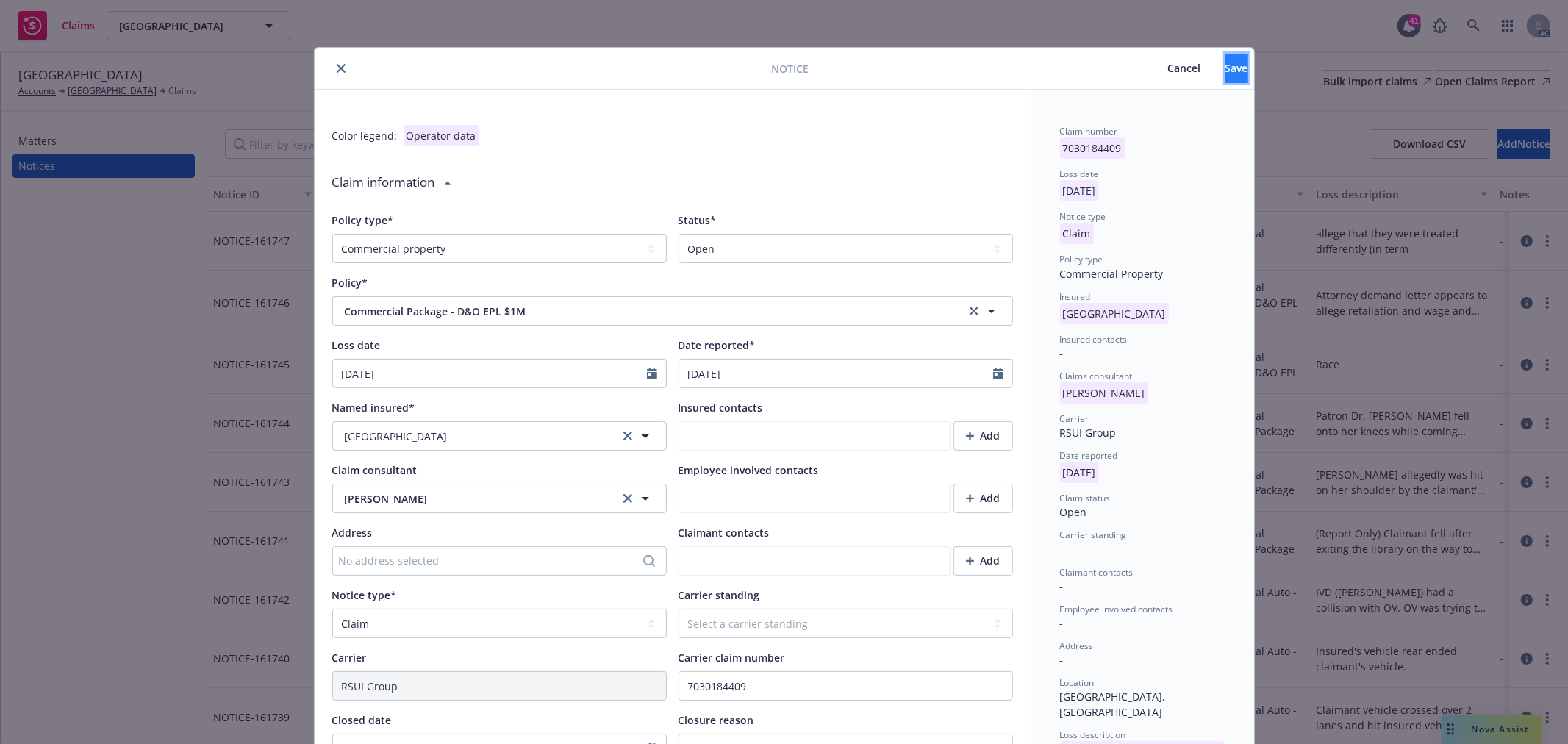
click at [1225, 70] on span "Save" at bounding box center [1236, 68] width 23 height 14
type textarea "x"
